Goal: Task Accomplishment & Management: Use online tool/utility

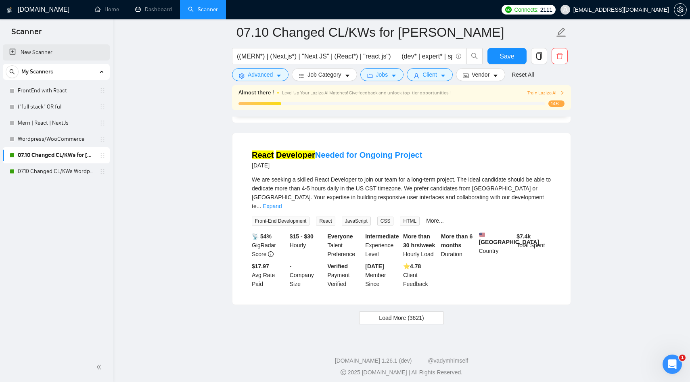
click at [43, 51] on link "New Scanner" at bounding box center [56, 52] width 94 height 16
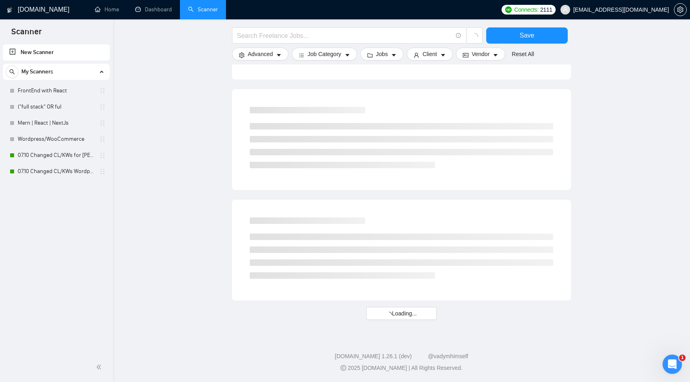
scroll to position [392, 0]
click at [292, 37] on input "text" at bounding box center [345, 36] width 216 height 10
paste input "Dental Clinic Management Web Application (MVP) Development"
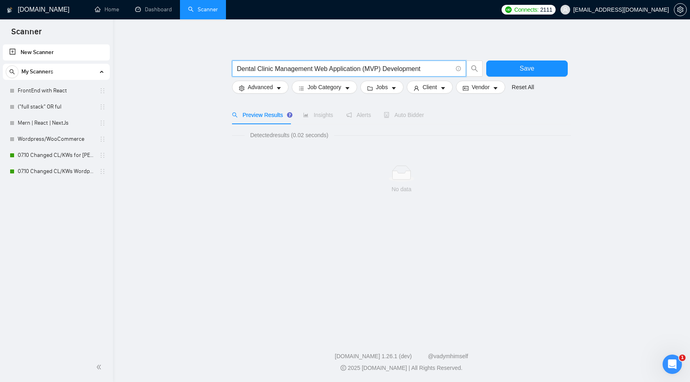
scroll to position [0, 0]
click at [476, 71] on icon "search" at bounding box center [474, 68] width 7 height 7
drag, startPoint x: 440, startPoint y: 69, endPoint x: 365, endPoint y: 71, distance: 75.5
click at [365, 71] on input "Dental Clinic Management Web Application (MVP) Development" at bounding box center [345, 69] width 216 height 10
type input "Dental Clinic Management Web Application"
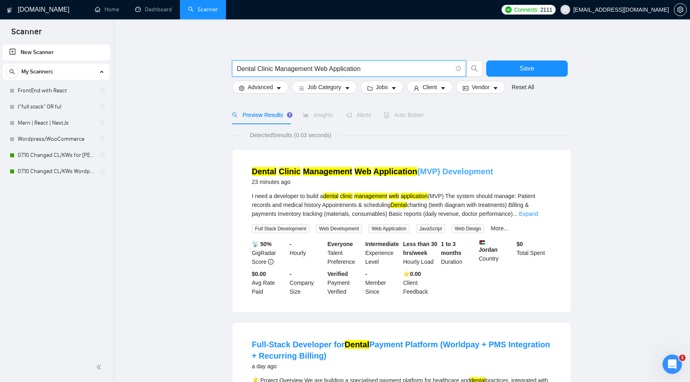
click at [325, 171] on mark "Management" at bounding box center [327, 171] width 49 height 9
click at [409, 113] on span "Auto Bidder" at bounding box center [404, 115] width 40 height 6
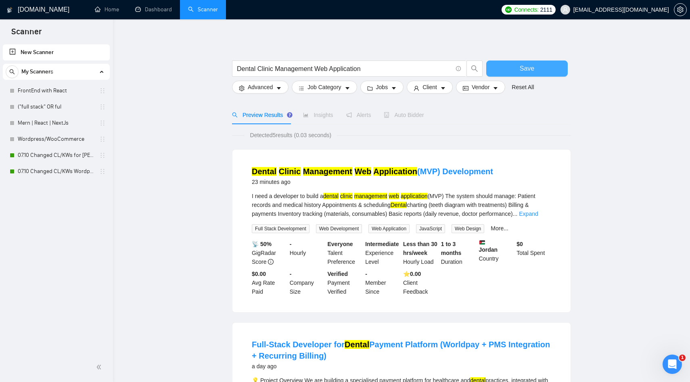
click at [513, 66] on button "Save" at bounding box center [527, 69] width 82 height 16
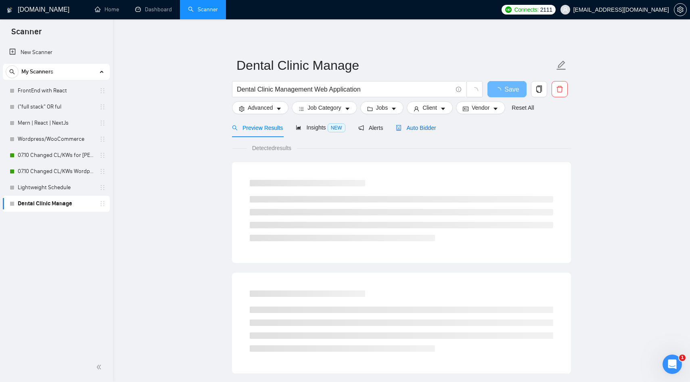
click at [424, 128] on span "Auto Bidder" at bounding box center [416, 128] width 40 height 6
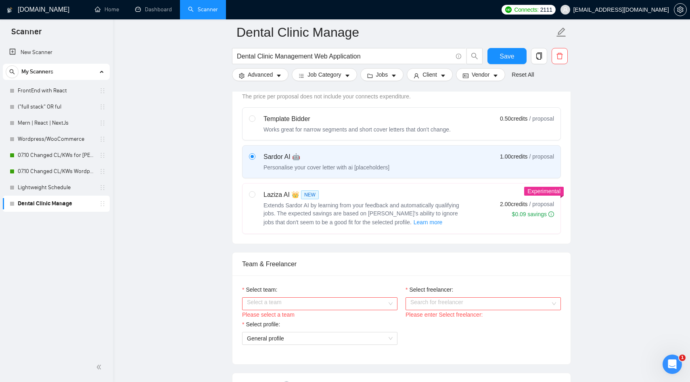
scroll to position [272, 0]
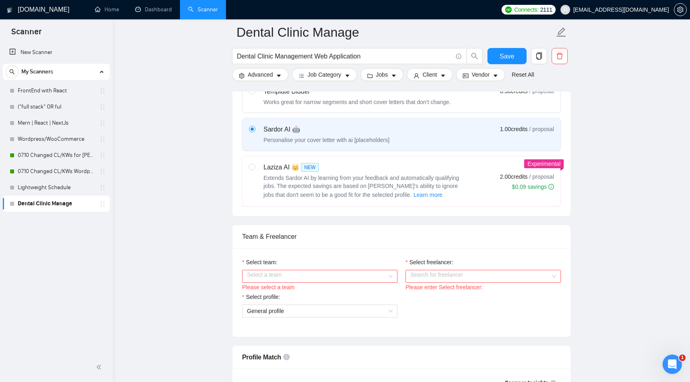
click at [324, 181] on span "Extends Sardor AI by learning from your feedback and automatically qualifying j…" at bounding box center [362, 186] width 196 height 23
click at [255, 170] on input "radio" at bounding box center [252, 167] width 6 height 6
radio input "true"
radio input "false"
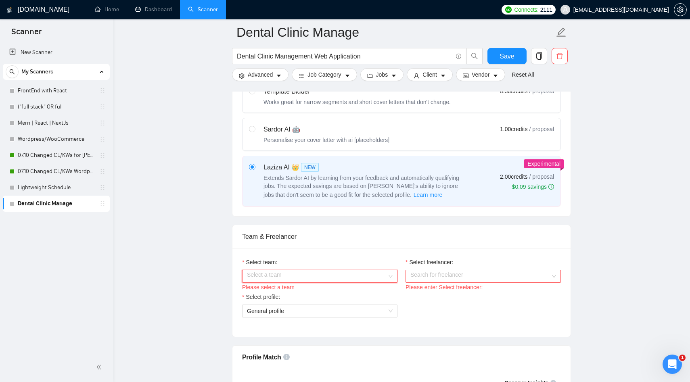
click at [274, 275] on input "Select team:" at bounding box center [317, 276] width 140 height 12
click at [279, 292] on div "Brewcode Technologies Private Limited" at bounding box center [320, 292] width 146 height 9
click at [432, 275] on input "Select freelancer:" at bounding box center [481, 276] width 140 height 12
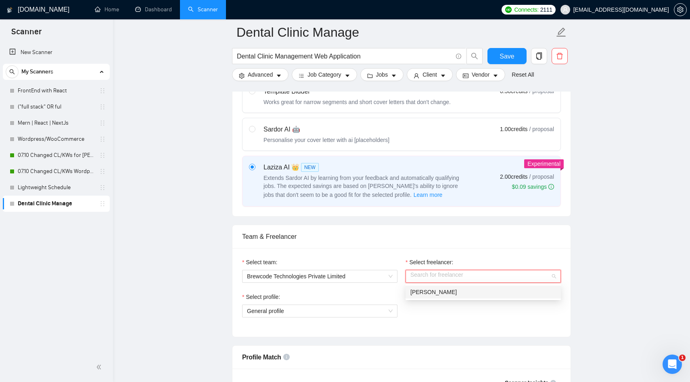
click at [428, 280] on input "Select freelancer:" at bounding box center [481, 276] width 140 height 12
click at [426, 293] on span "[PERSON_NAME]" at bounding box center [434, 292] width 46 height 6
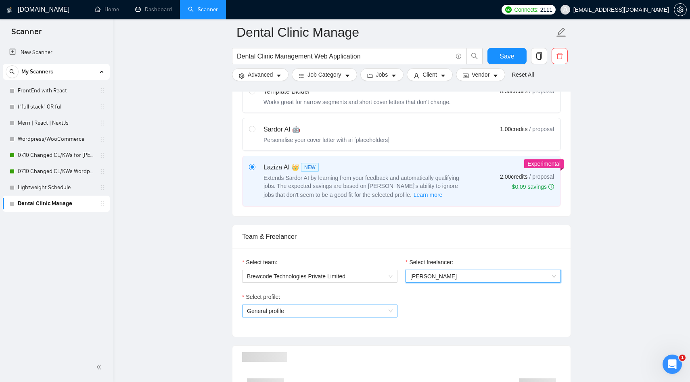
click at [301, 305] on span "General profile" at bounding box center [320, 311] width 146 height 12
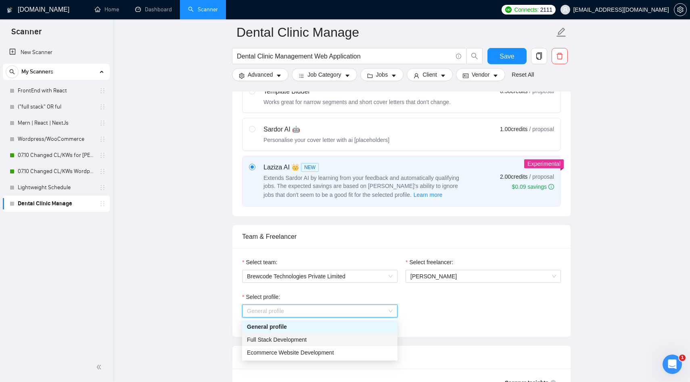
click at [277, 340] on span "Full Stack Development" at bounding box center [277, 340] width 60 height 6
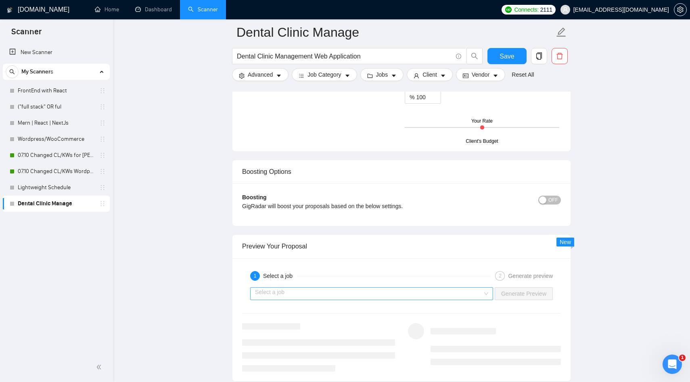
scroll to position [1410, 0]
click at [333, 286] on input "search" at bounding box center [369, 292] width 228 height 12
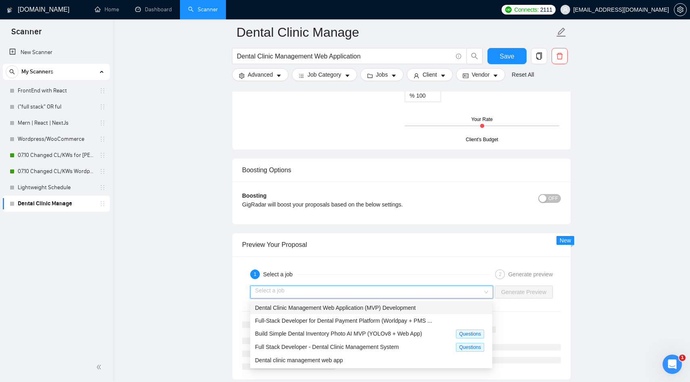
click at [306, 305] on span "Dental Clinic Management Web Application (MVP) Development" at bounding box center [335, 308] width 161 height 6
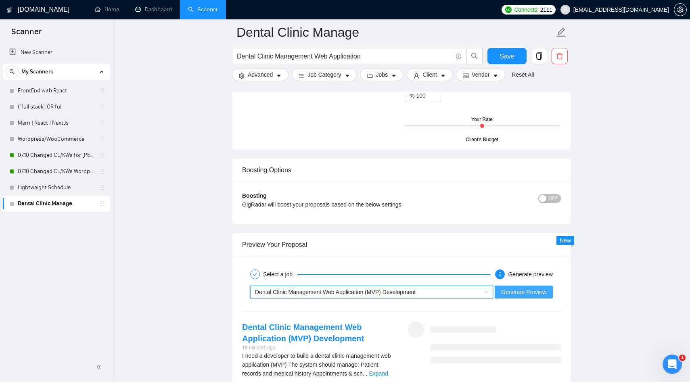
click at [526, 295] on span "Generate Preview" at bounding box center [523, 292] width 45 height 9
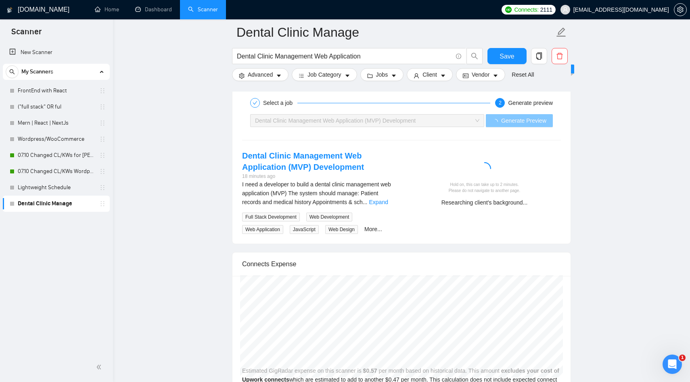
scroll to position [1581, 0]
click at [382, 201] on link "Expand" at bounding box center [378, 203] width 19 height 6
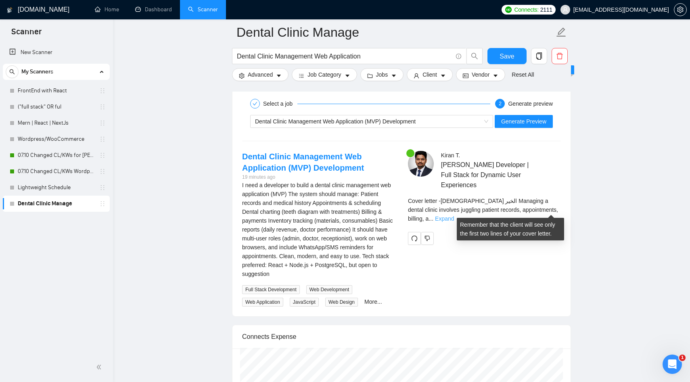
click at [454, 216] on link "Expand" at bounding box center [444, 219] width 19 height 6
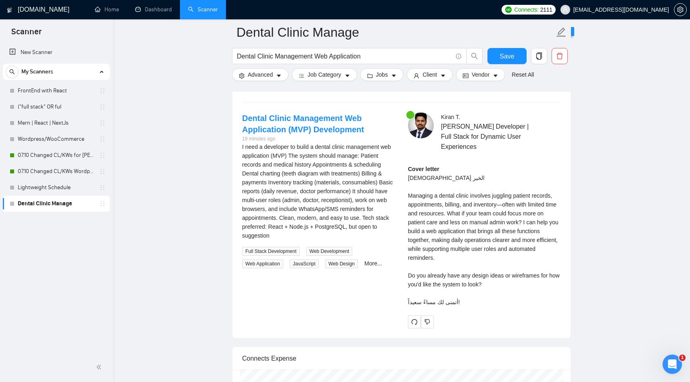
scroll to position [1621, 0]
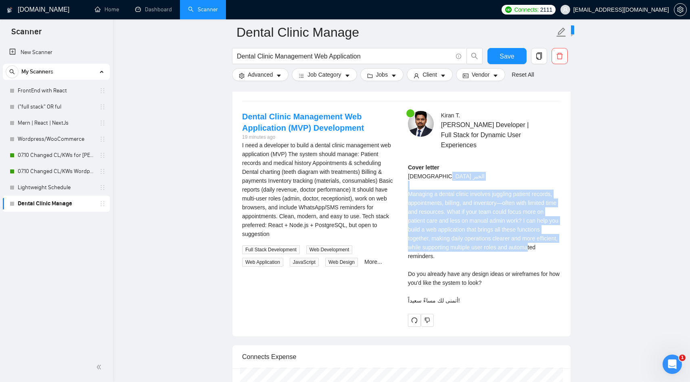
drag, startPoint x: 465, startPoint y: 256, endPoint x: 404, endPoint y: 197, distance: 85.9
click at [404, 197] on div "Kiran T . MERN Stack Developer | Full Stack for Dynamic User Experiences Cover …" at bounding box center [485, 219] width 166 height 216
copy div "Managing a dental clinic involves juggling patient records, appointments, billi…"
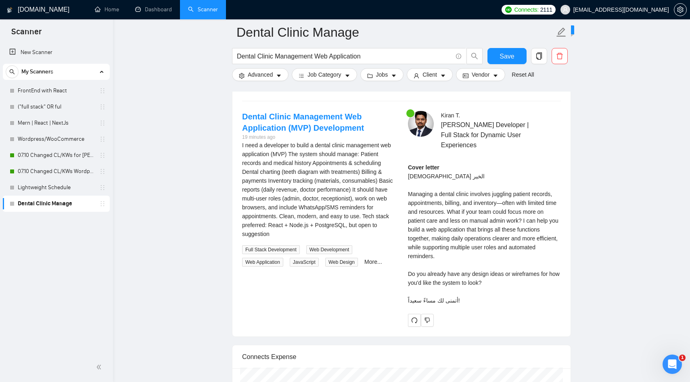
click at [501, 282] on div "Cover letter مساء الخير Managing a dental clinic involves juggling patient reco…" at bounding box center [484, 234] width 153 height 142
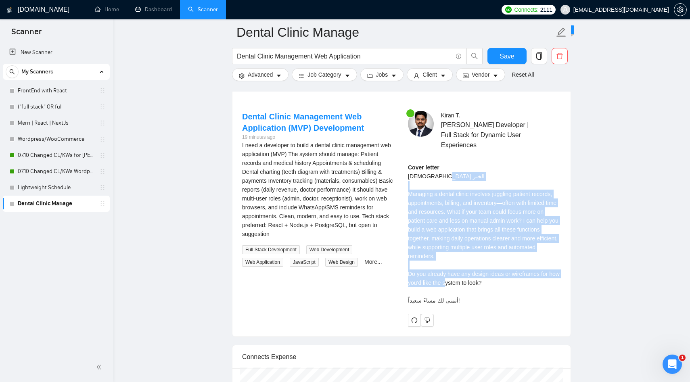
drag, startPoint x: 501, startPoint y: 282, endPoint x: 403, endPoint y: 192, distance: 133.1
click at [403, 192] on div "Kiran T . MERN Stack Developer | Full Stack for Dynamic User Experiences Cover …" at bounding box center [485, 219] width 166 height 216
copy div "Managing a dental clinic involves juggling patient records, appointments, billi…"
click at [467, 215] on div "Cover letter مساء الخير Managing a dental clinic involves juggling patient reco…" at bounding box center [484, 234] width 153 height 142
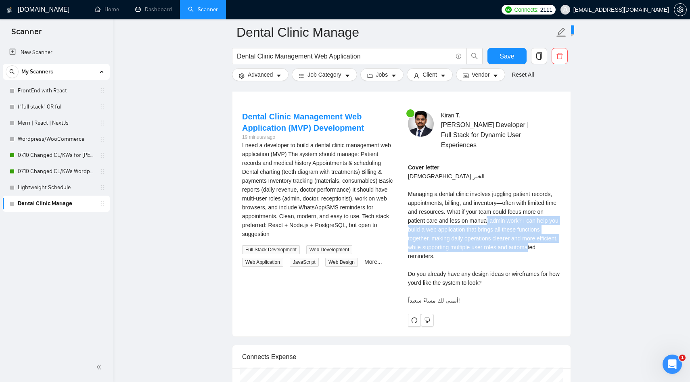
drag, startPoint x: 468, startPoint y: 255, endPoint x: 534, endPoint y: 220, distance: 73.9
click at [534, 220] on div "Cover letter مساء الخير Managing a dental clinic involves juggling patient reco…" at bounding box center [484, 234] width 153 height 142
drag, startPoint x: 505, startPoint y: 282, endPoint x: 534, endPoint y: 222, distance: 66.8
click at [534, 222] on div "Cover letter مساء الخير Managing a dental clinic involves juggling patient reco…" at bounding box center [484, 234] width 153 height 142
copy div "I can help you build a web application that brings all these functions together…"
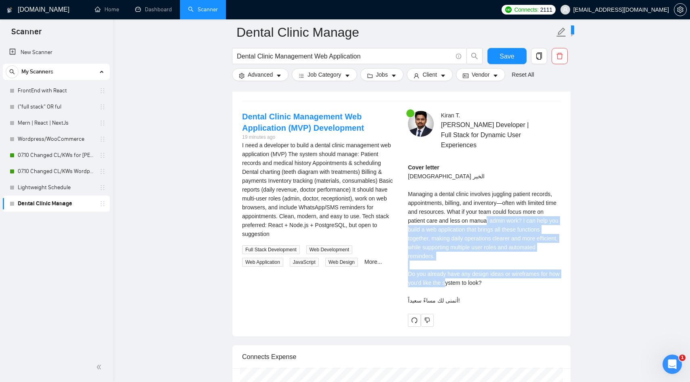
copy div "I can help you build a web application that brings all these functions together…"
click at [141, 13] on link "Dashboard" at bounding box center [153, 9] width 37 height 7
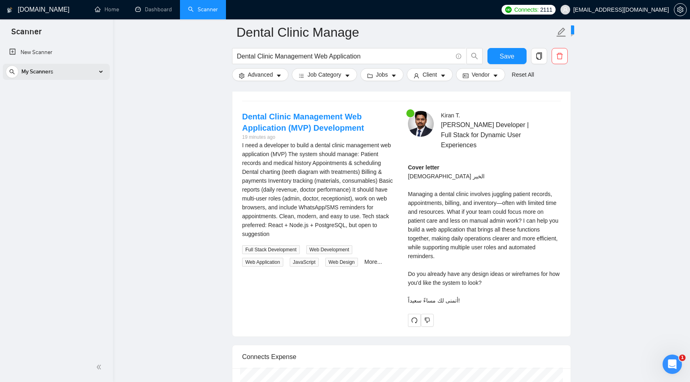
click at [38, 77] on span "My Scanners" at bounding box center [37, 72] width 32 height 16
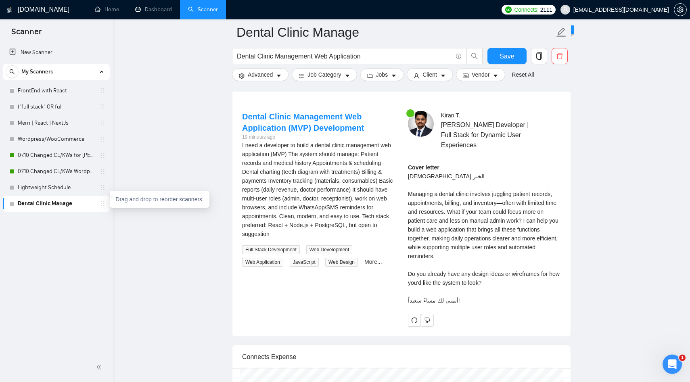
click at [101, 204] on icon "holder" at bounding box center [103, 203] width 4 height 5
click at [40, 203] on link "Dental Clinic Manage" at bounding box center [56, 204] width 77 height 16
click at [559, 57] on icon "delete" at bounding box center [559, 55] width 7 height 7
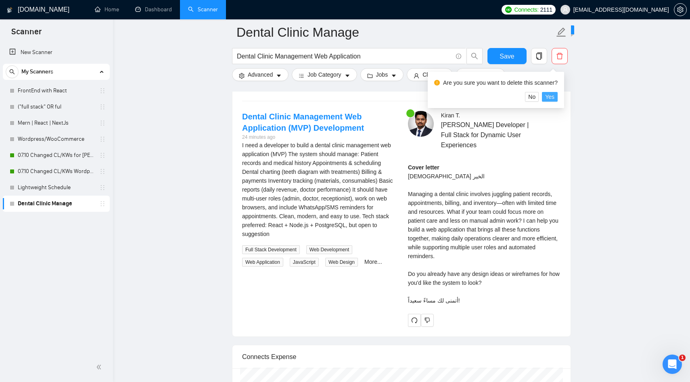
click at [552, 98] on span "Yes" at bounding box center [549, 96] width 9 height 9
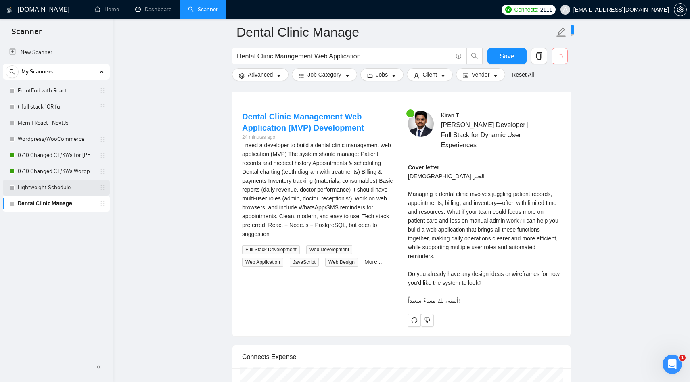
click at [46, 188] on link "Lightweight Schedule" at bounding box center [56, 188] width 77 height 16
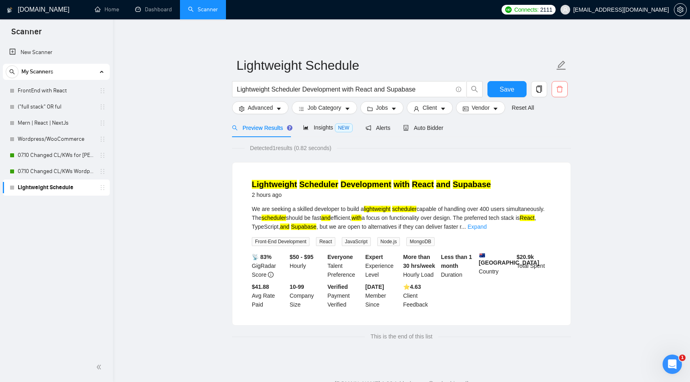
click at [559, 90] on icon "delete" at bounding box center [559, 89] width 7 height 7
click at [555, 132] on span "Yes" at bounding box center [549, 130] width 9 height 9
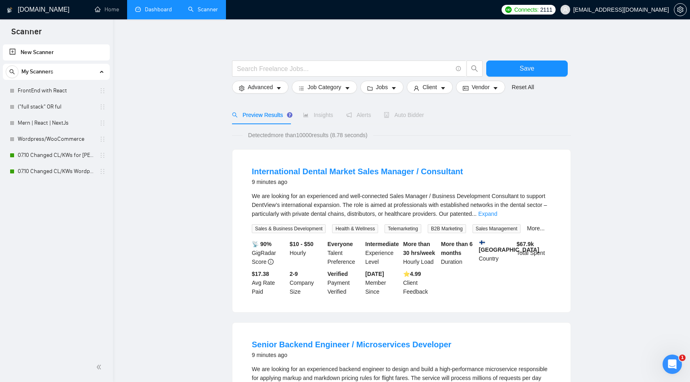
click at [154, 11] on link "Dashboard" at bounding box center [153, 9] width 37 height 7
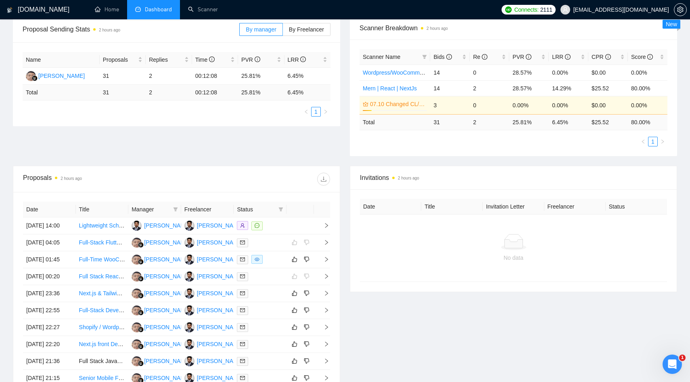
scroll to position [126, 0]
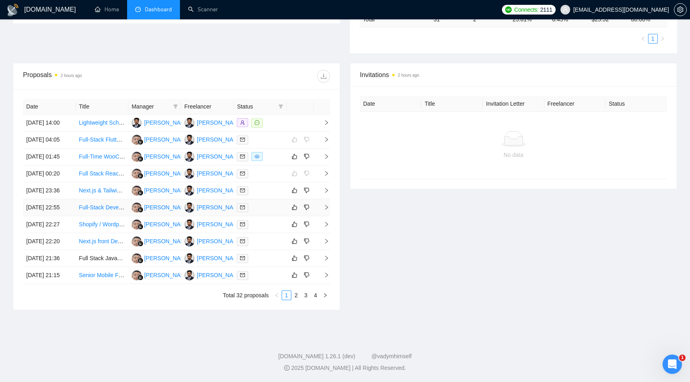
scroll to position [235, 0]
